Goal: Information Seeking & Learning: Learn about a topic

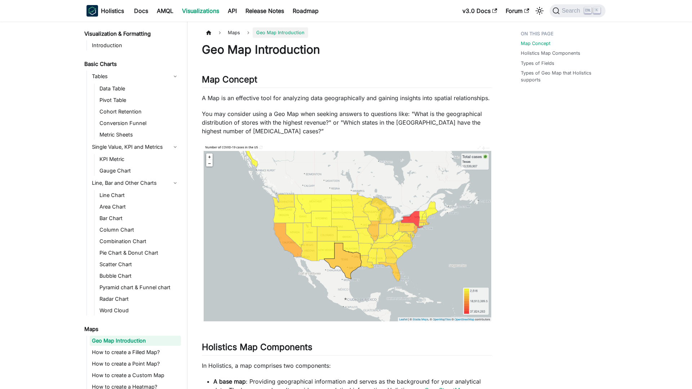
scroll to position [30, 0]
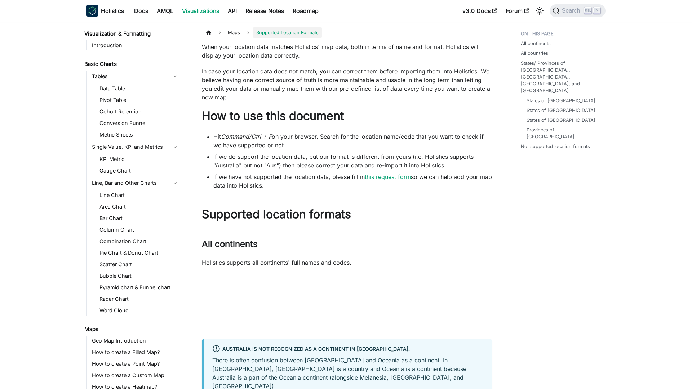
scroll to position [99, 0]
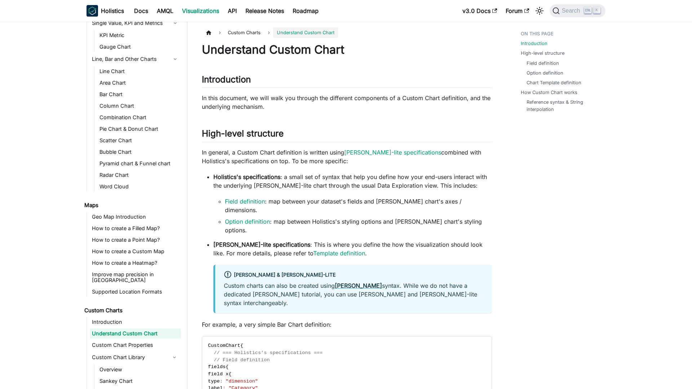
scroll to position [141, 0]
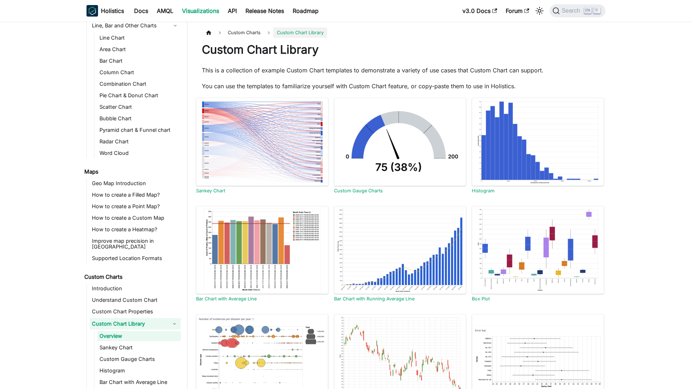
scroll to position [177, 0]
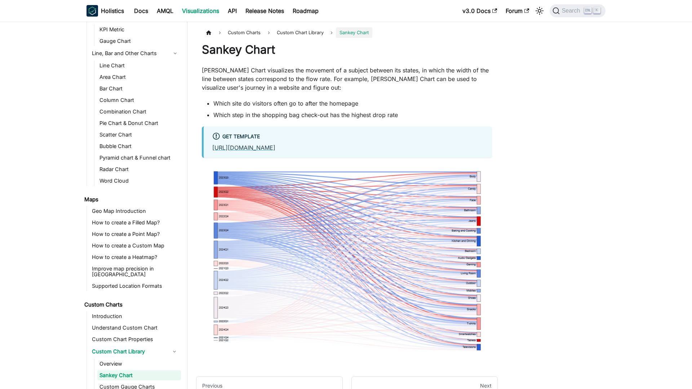
scroll to position [189, 0]
